Goal: Navigation & Orientation: Understand site structure

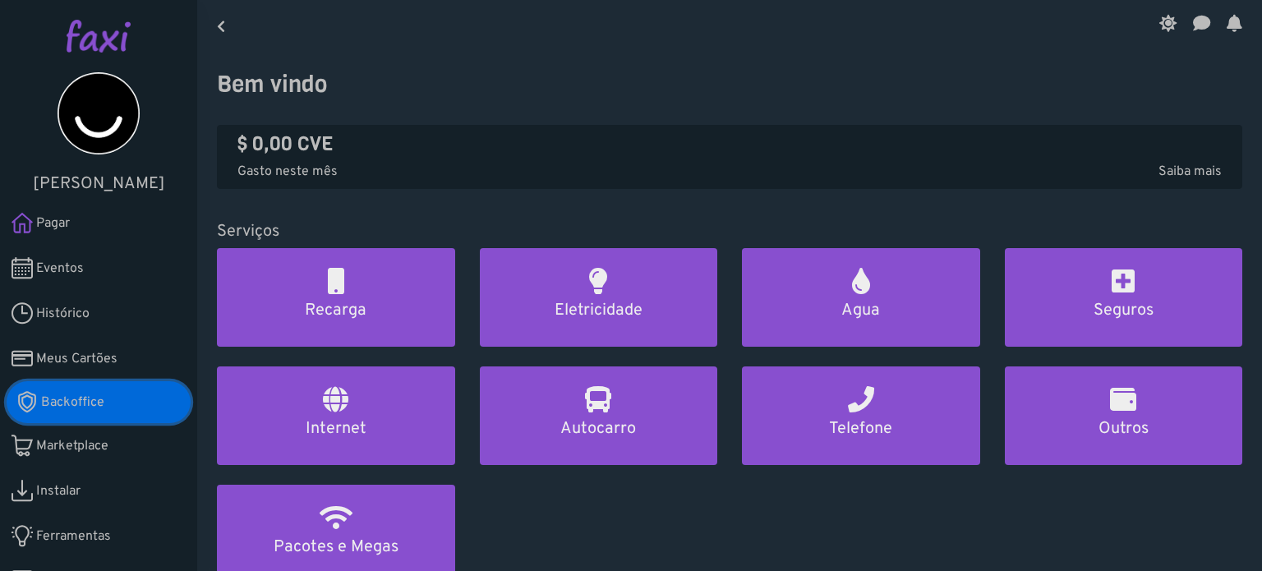
click at [80, 400] on span "Backoffice" at bounding box center [72, 403] width 63 height 20
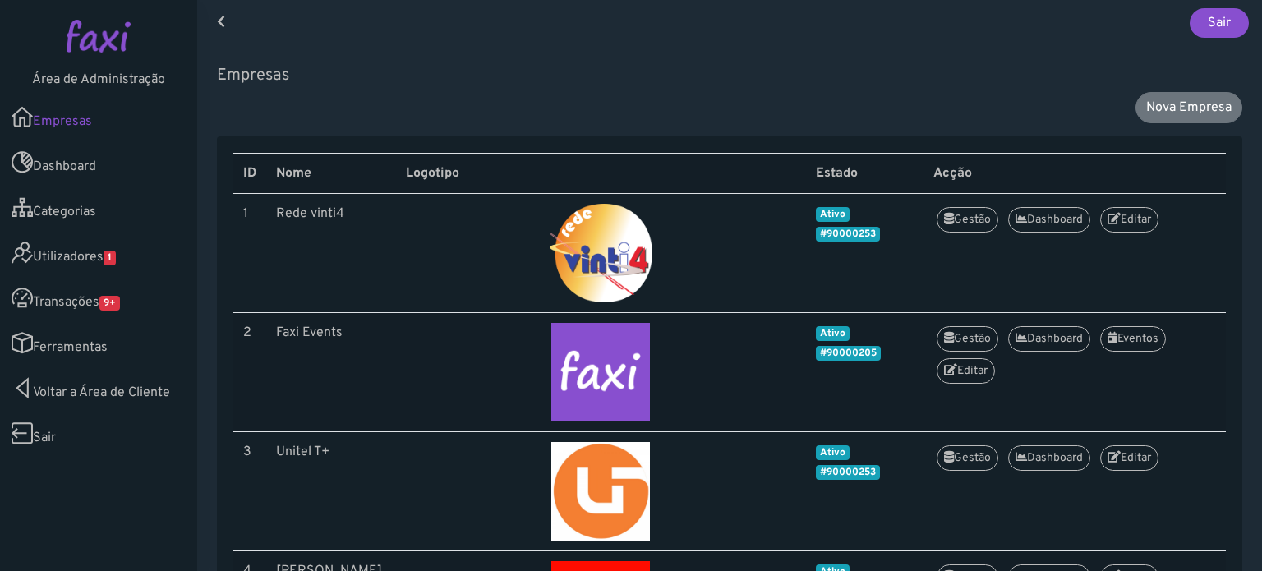
click at [89, 259] on link "Utilizadores 1" at bounding box center [98, 252] width 197 height 45
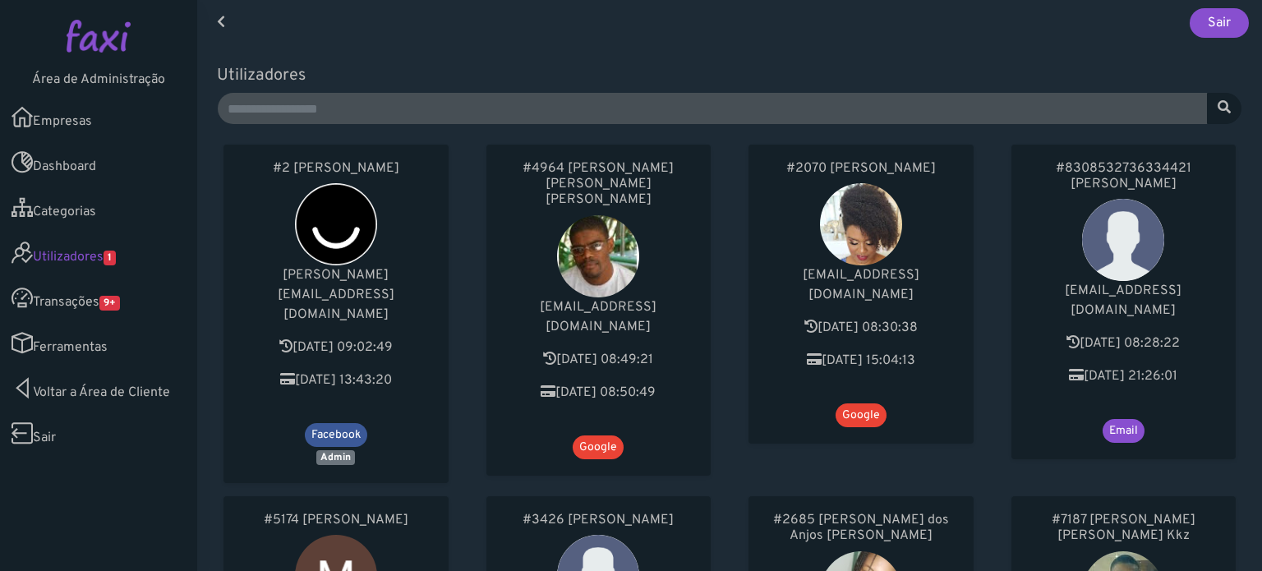
click at [79, 291] on link "Transações 9+" at bounding box center [98, 297] width 197 height 45
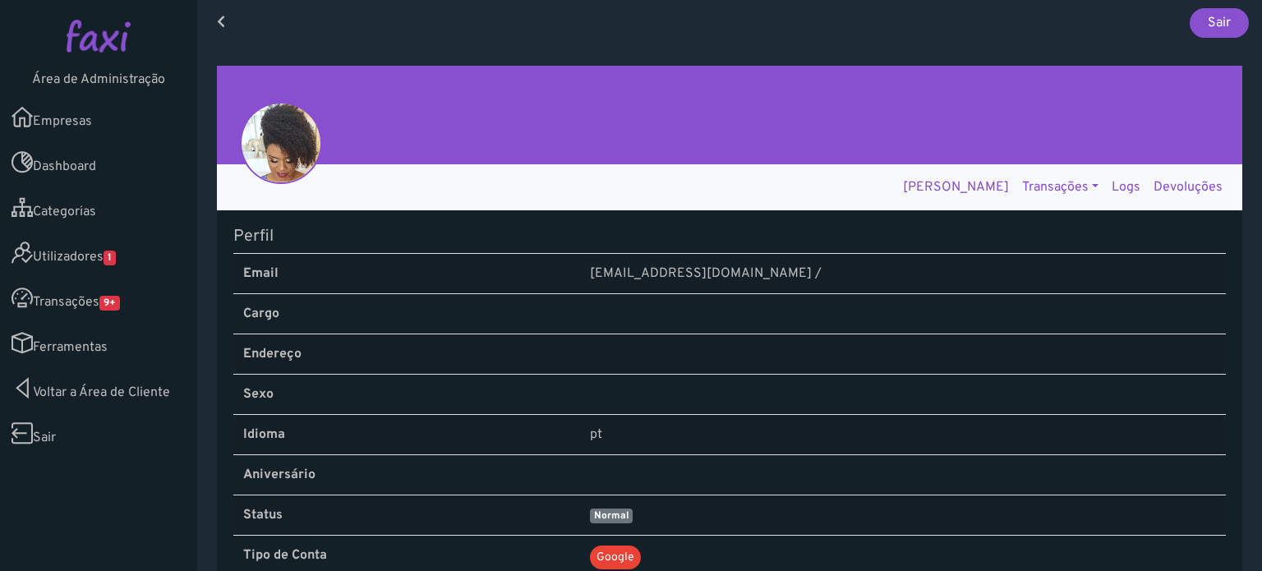
click at [1119, 183] on link "Logs" at bounding box center [1126, 187] width 42 height 33
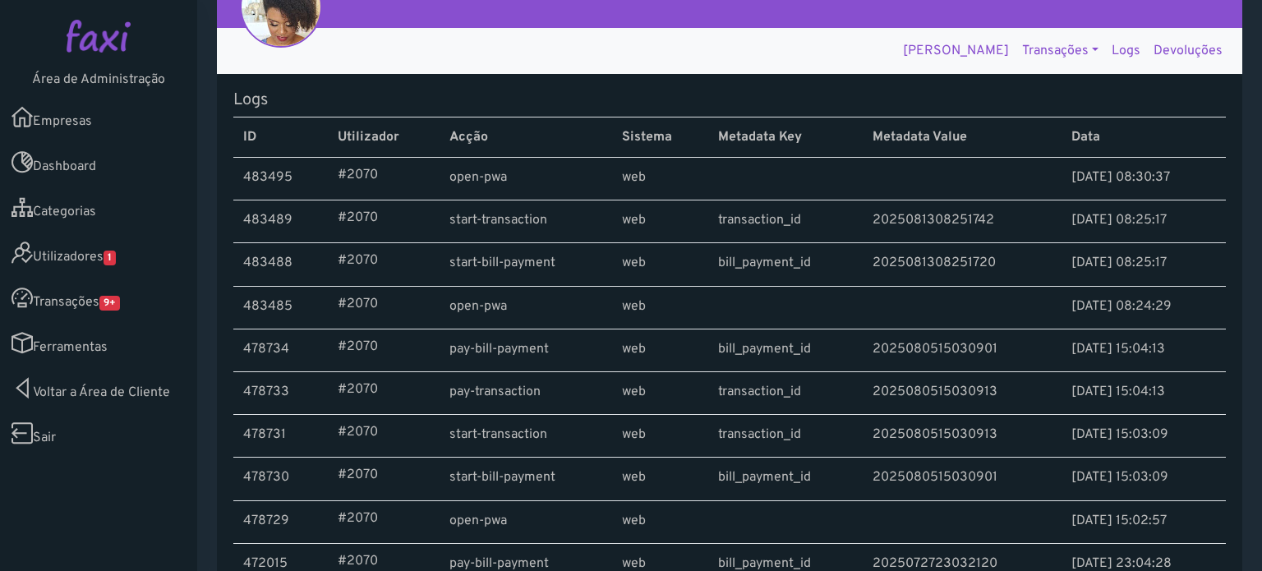
scroll to position [138, 0]
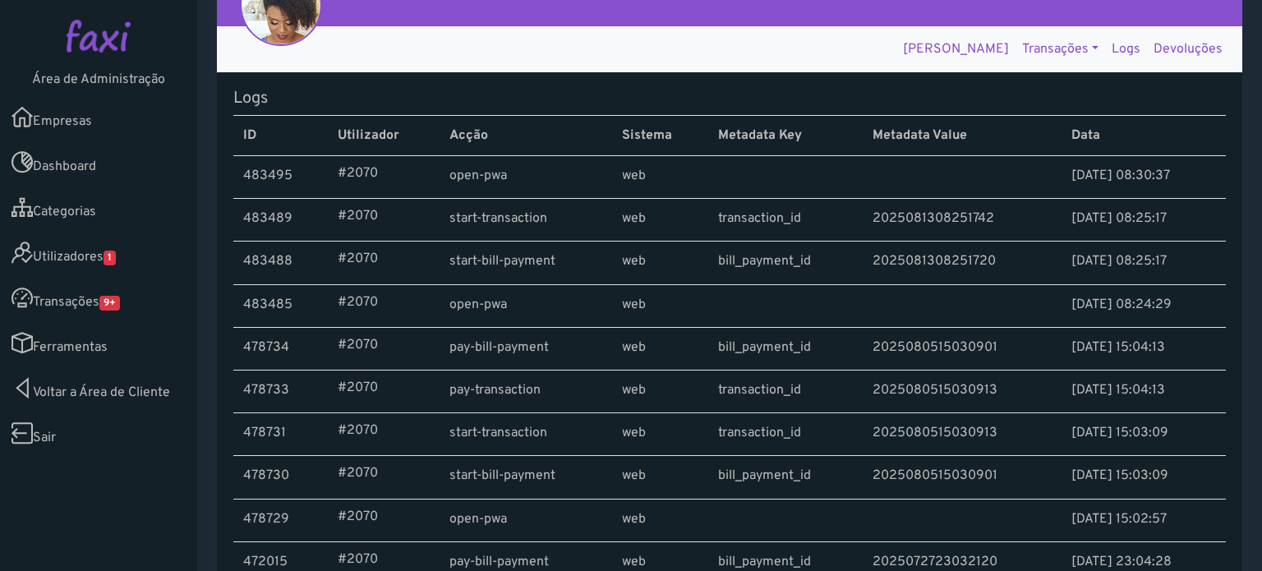
click at [1021, 53] on link "Transações" at bounding box center [1061, 49] width 90 height 33
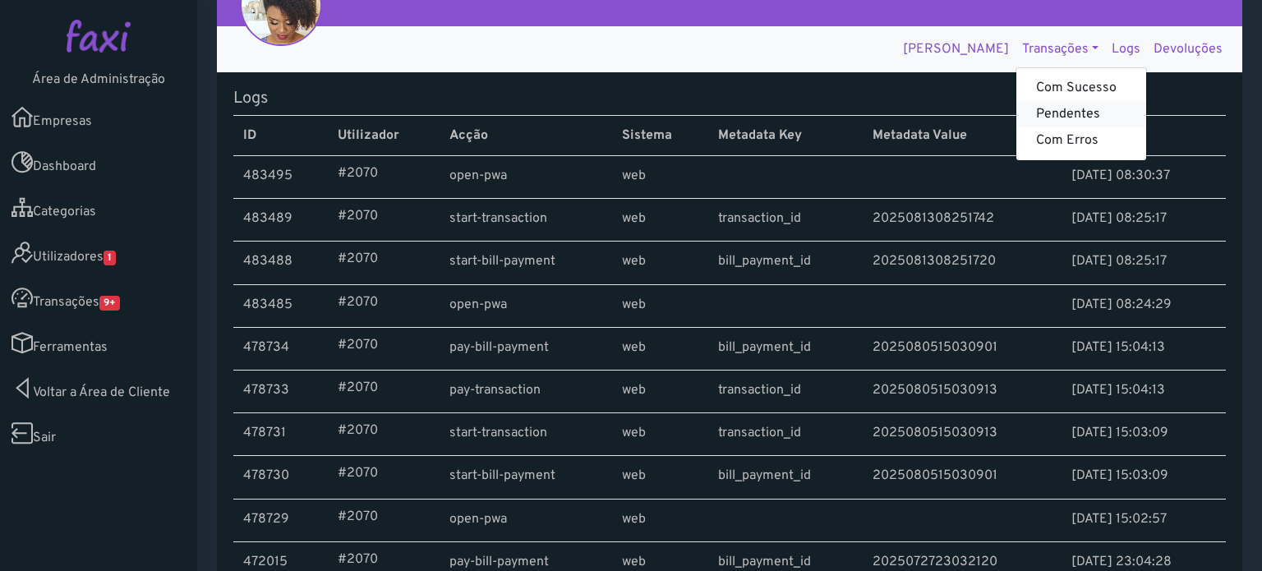
click at [1019, 108] on link "Pendentes" at bounding box center [1081, 114] width 130 height 26
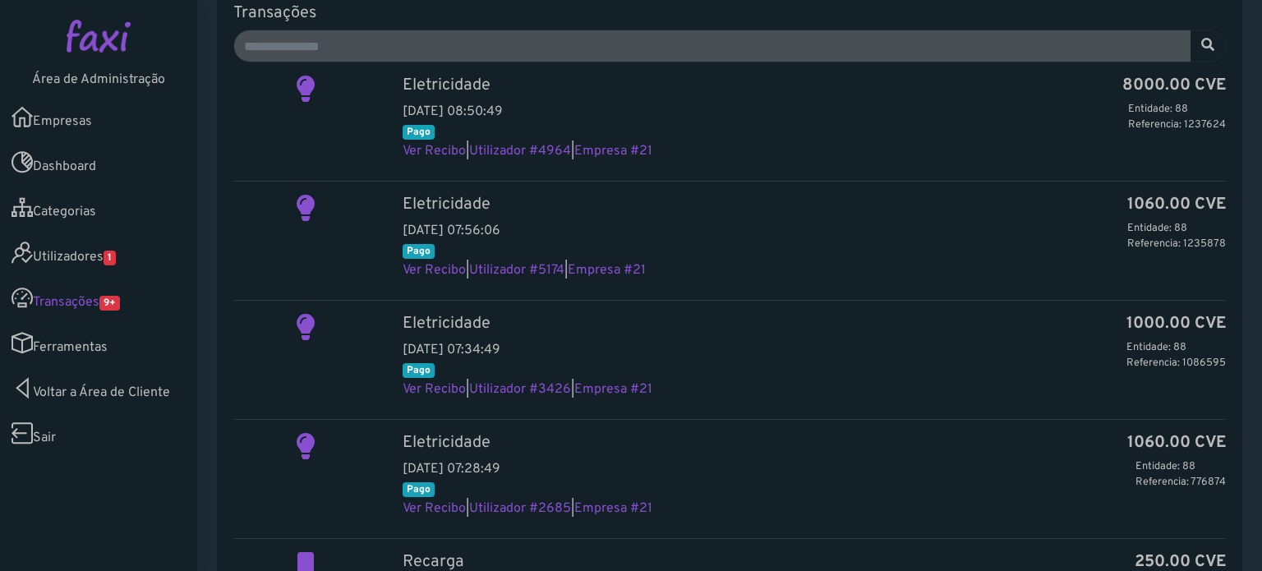
scroll to position [47, 0]
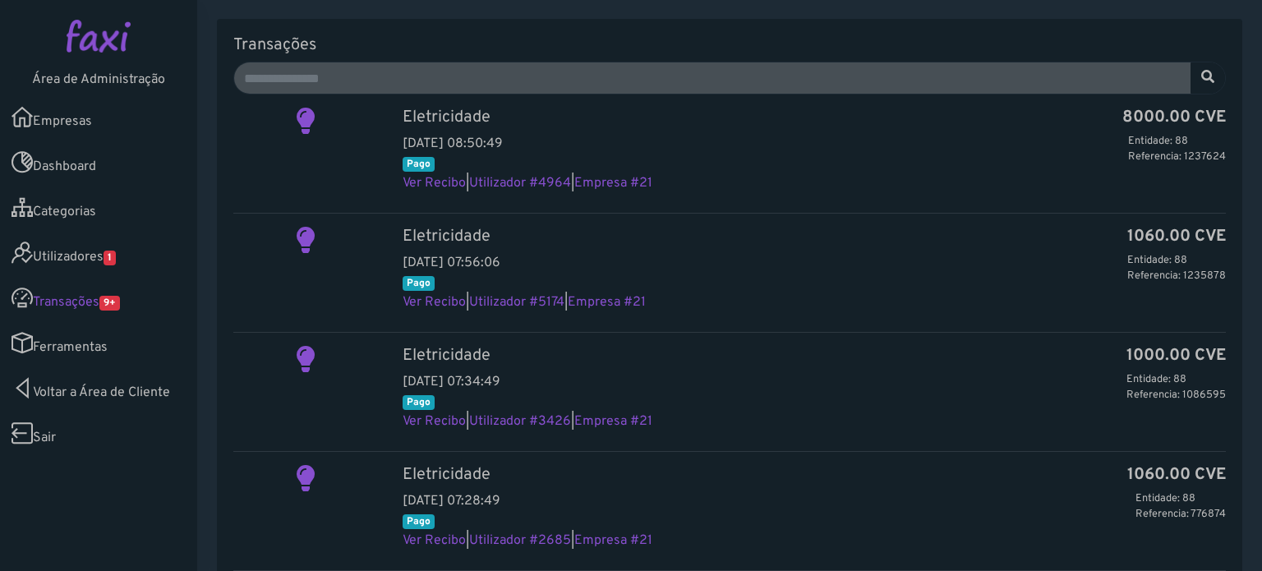
click at [103, 337] on link "Ferramentas" at bounding box center [98, 342] width 197 height 45
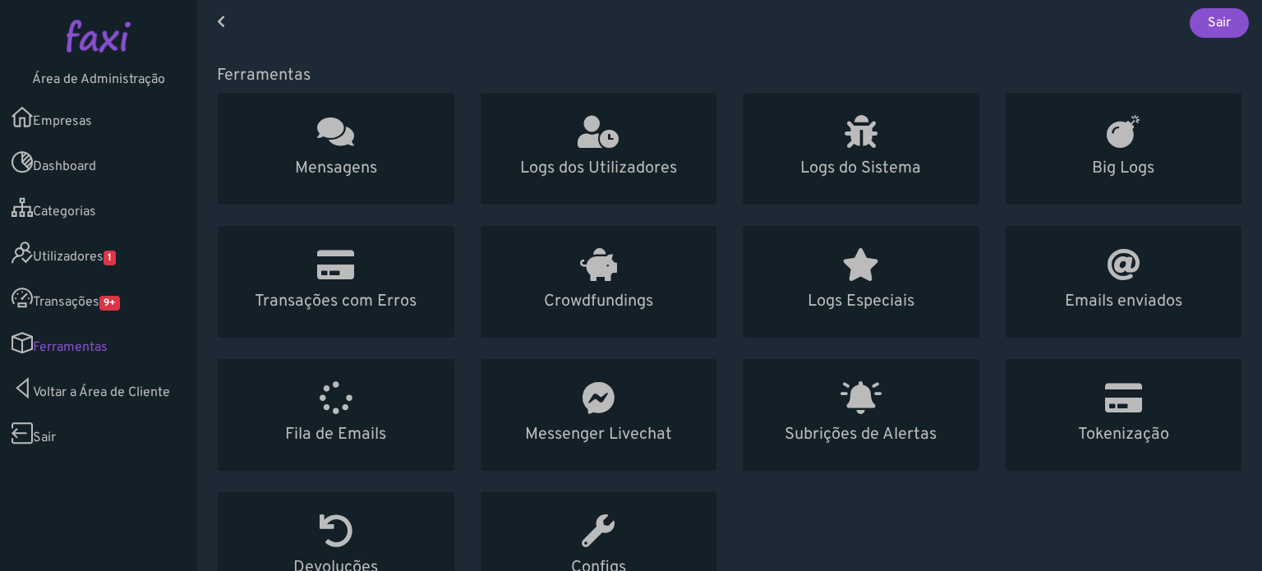
click at [104, 252] on link "Utilizadores 1" at bounding box center [98, 252] width 197 height 45
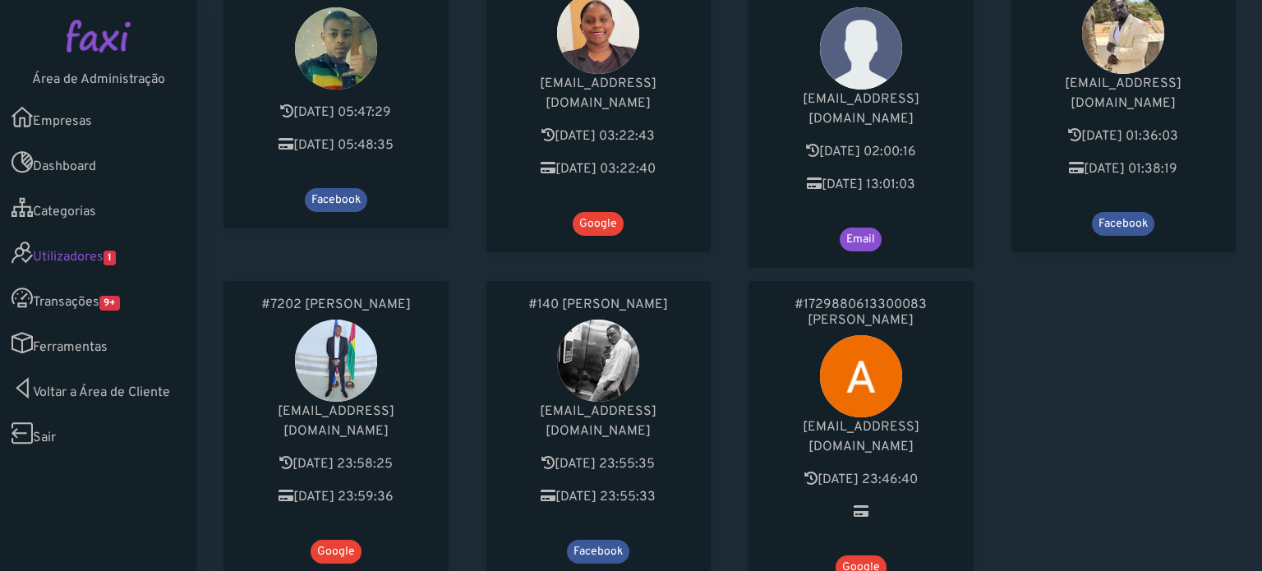
scroll to position [905, 0]
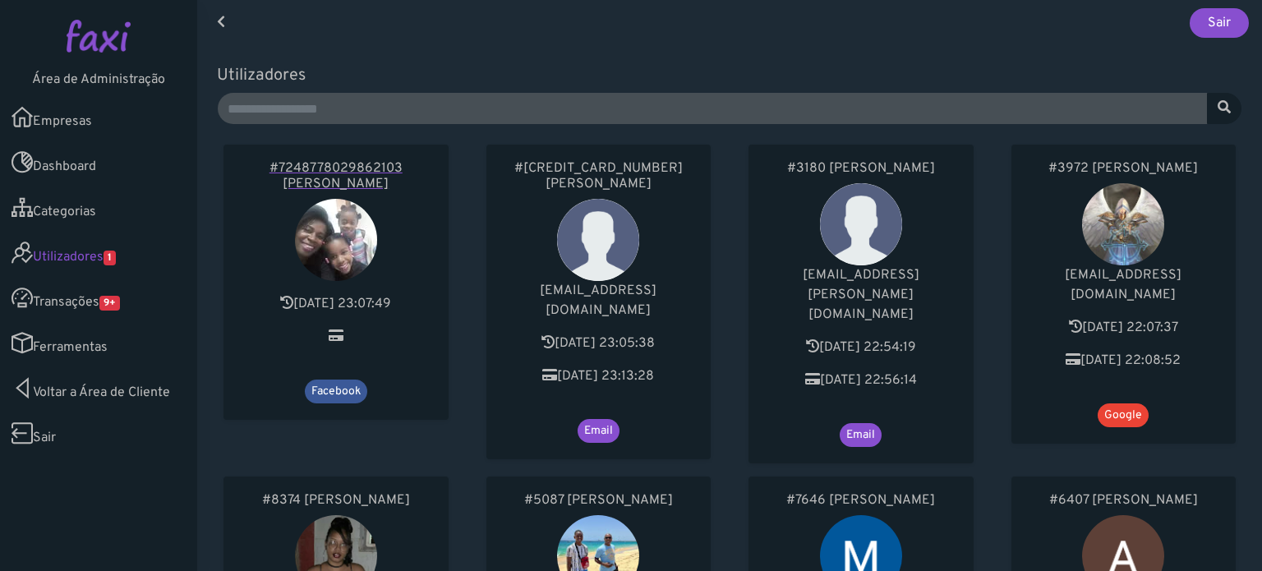
click at [371, 182] on h6 "#7248778029862103 Sheila Ferreira" at bounding box center [336, 176] width 192 height 31
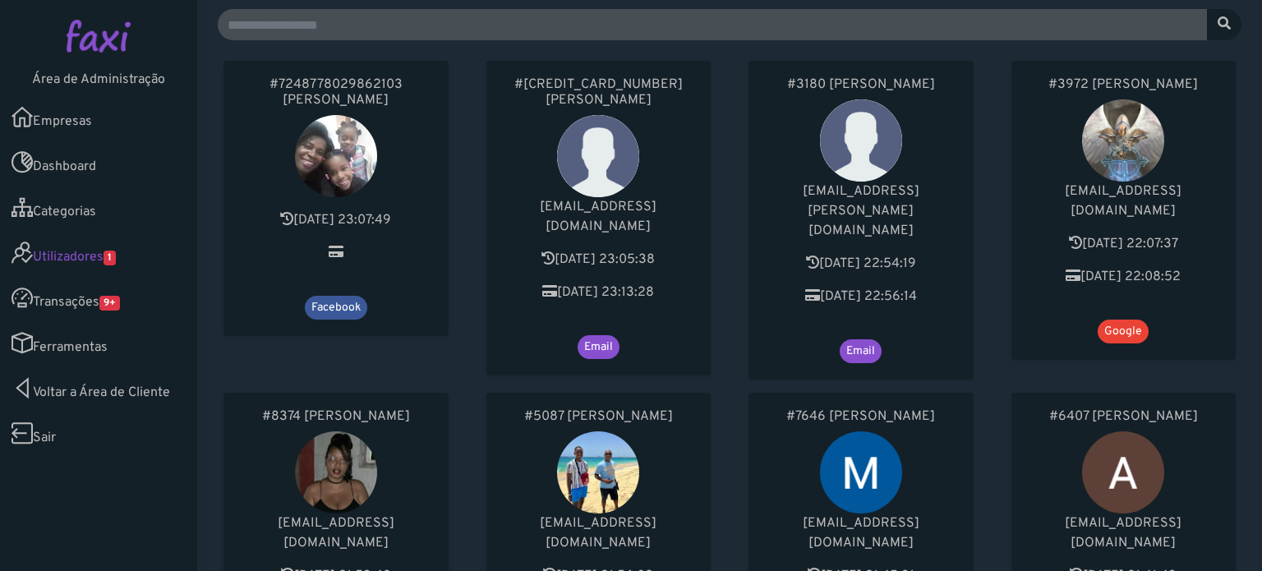
scroll to position [82, 0]
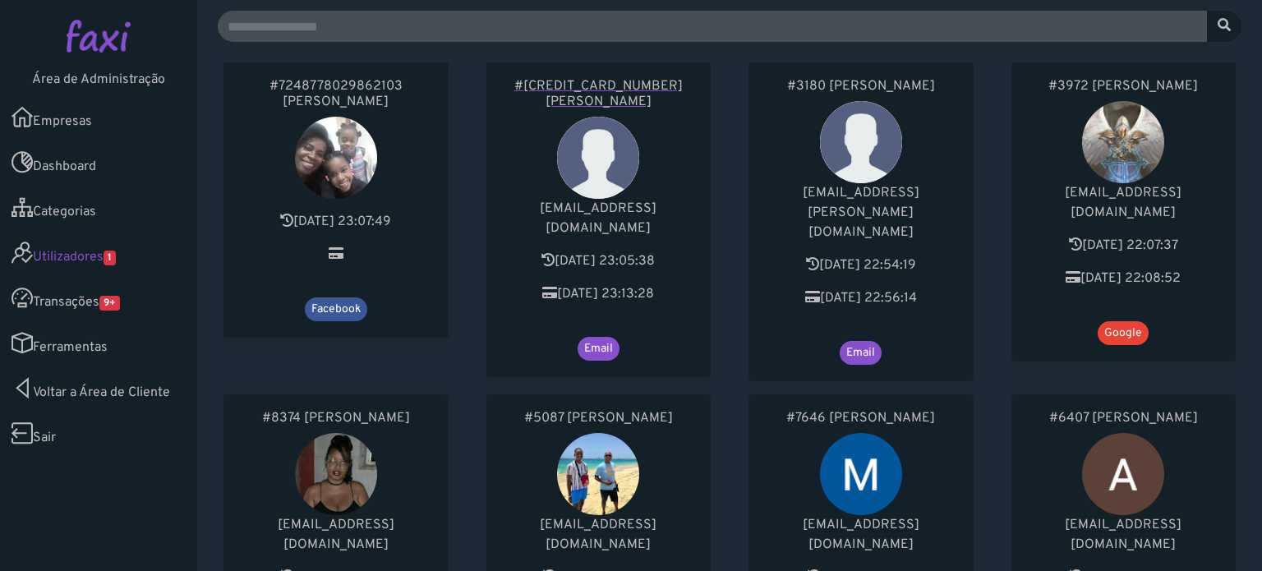
click at [601, 94] on h6 "#2519828378813947 Juvenal Moreno Tavares" at bounding box center [599, 94] width 192 height 31
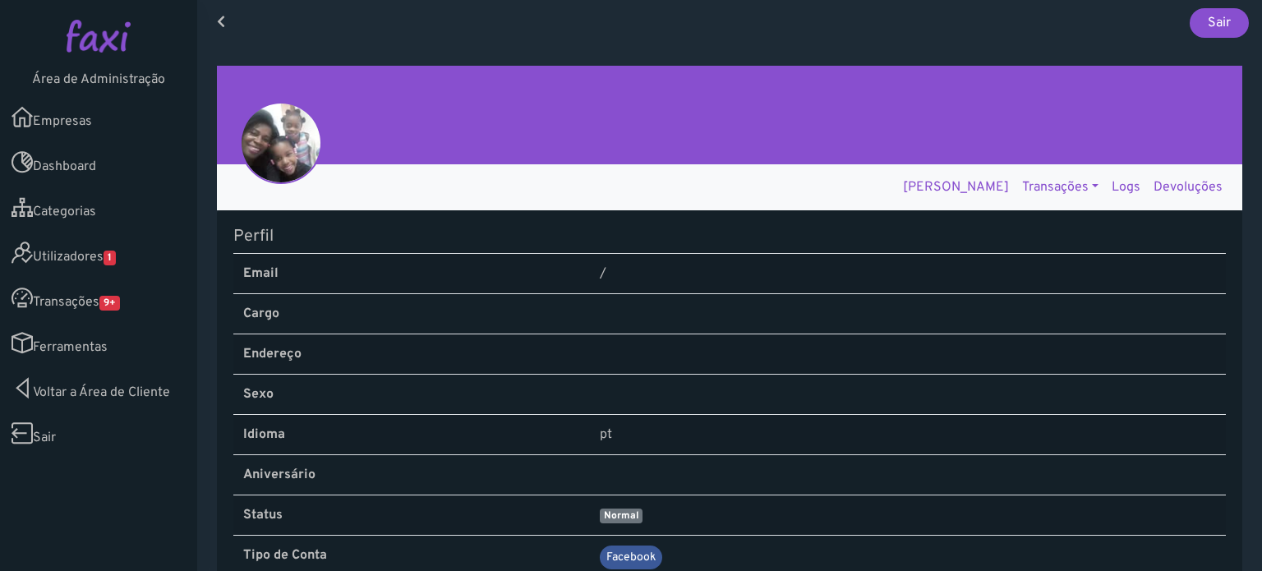
click at [1130, 186] on link "Logs" at bounding box center [1126, 187] width 42 height 33
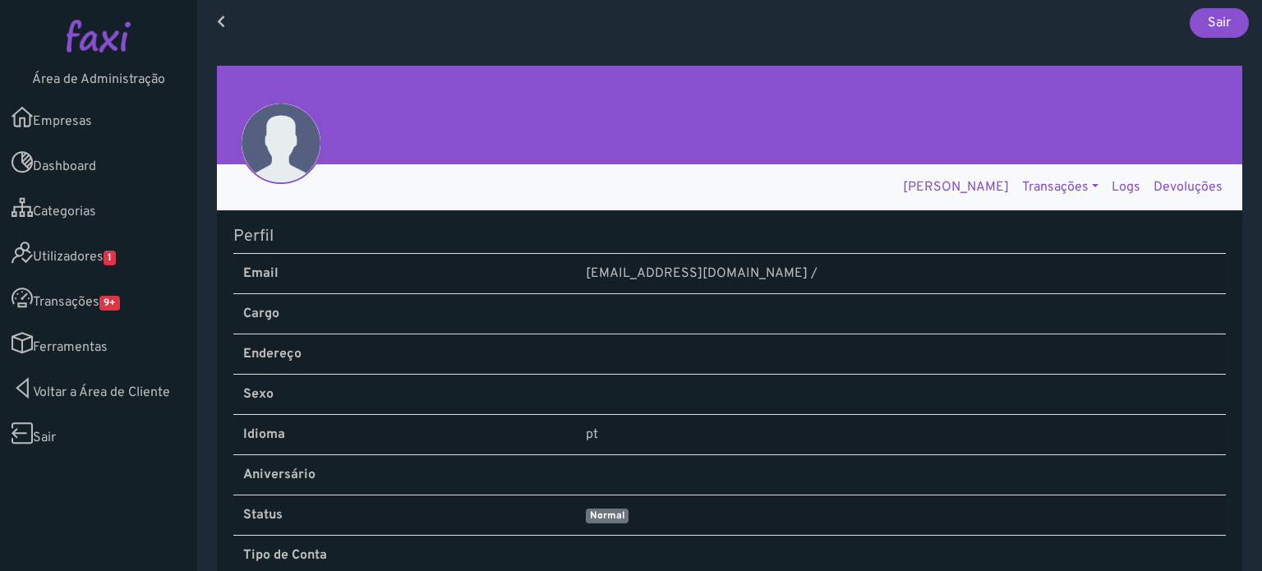
click at [1120, 191] on link "Logs" at bounding box center [1126, 187] width 42 height 33
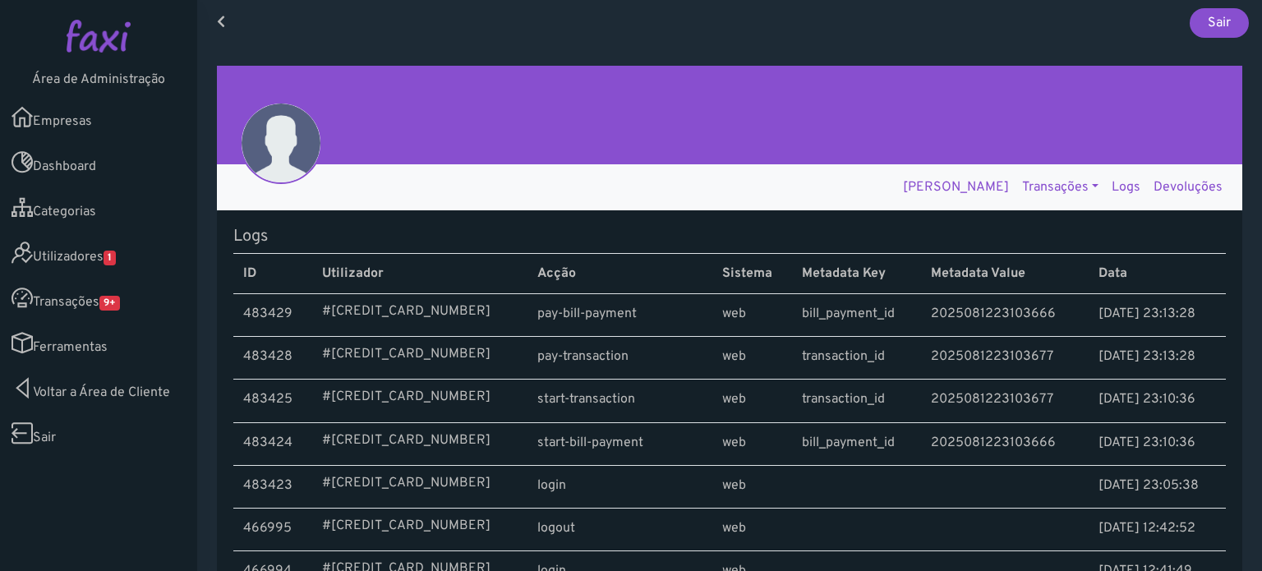
click at [76, 125] on link "Empresas" at bounding box center [98, 116] width 197 height 45
